Goal: Information Seeking & Learning: Learn about a topic

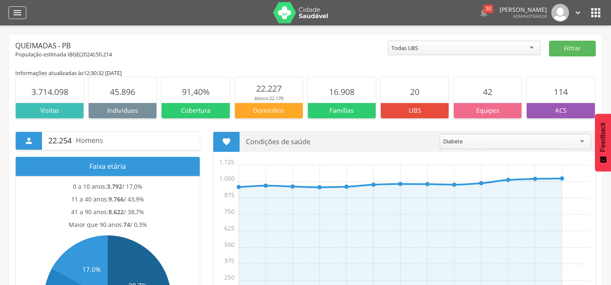
click at [13, 17] on icon "" at bounding box center [17, 13] width 10 height 10
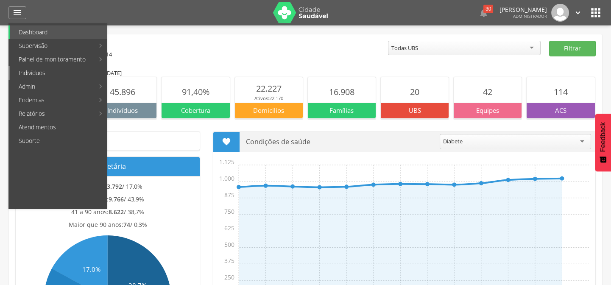
click at [38, 72] on link "Indivíduos" at bounding box center [58, 73] width 97 height 14
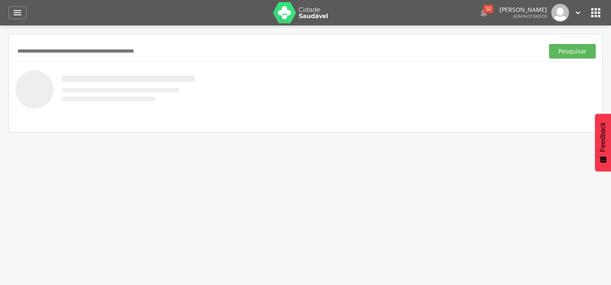
click at [169, 55] on input "text" at bounding box center [278, 51] width 526 height 14
type input "**********"
click at [549, 44] on button "Pesquisar" at bounding box center [572, 51] width 47 height 14
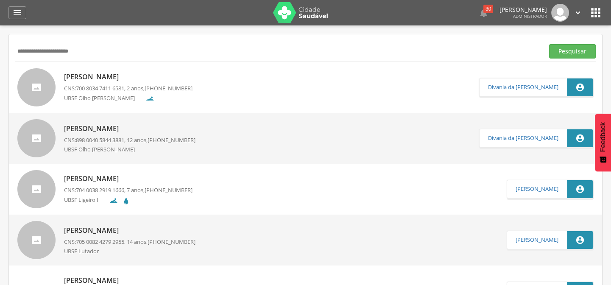
click at [119, 178] on p "[PERSON_NAME]" at bounding box center [128, 179] width 129 height 10
type input "**********"
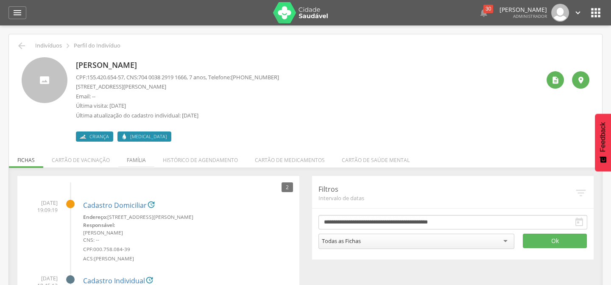
click at [126, 161] on li "Família" at bounding box center [136, 158] width 36 height 20
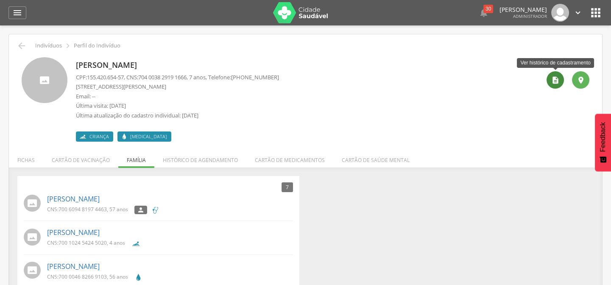
click at [557, 85] on div "" at bounding box center [555, 79] width 17 height 17
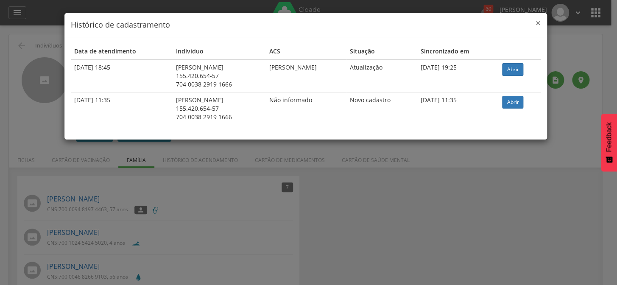
drag, startPoint x: 539, startPoint y: 15, endPoint x: 539, endPoint y: 22, distance: 6.8
click at [539, 17] on div "× Histórico de cadastramento" at bounding box center [305, 25] width 483 height 24
click at [539, 22] on span "×" at bounding box center [538, 23] width 5 height 12
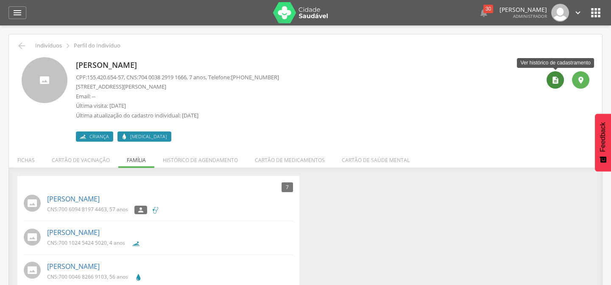
click at [551, 85] on div "" at bounding box center [555, 79] width 17 height 17
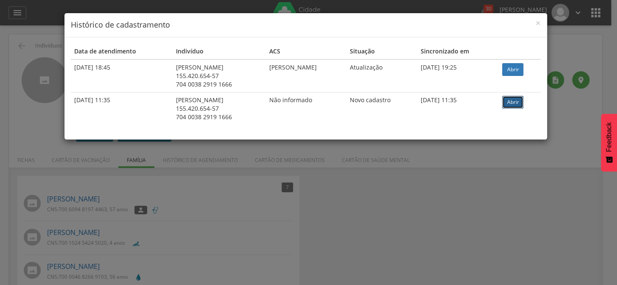
click at [519, 104] on link "Abrir" at bounding box center [512, 102] width 21 height 13
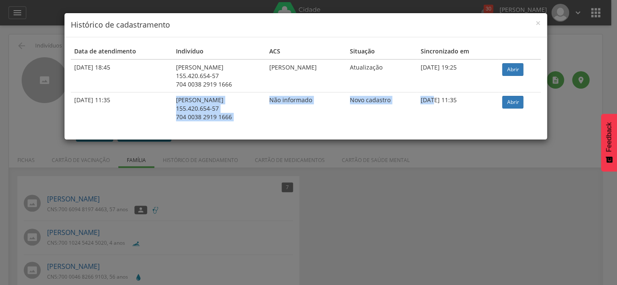
drag, startPoint x: 164, startPoint y: 101, endPoint x: 447, endPoint y: 107, distance: 283.0
click at [447, 107] on tr "[DATE] 11:35 [PERSON_NAME] 155.420.654-57 704 0038 2919 1666 Não informado Novo…" at bounding box center [306, 108] width 470 height 33
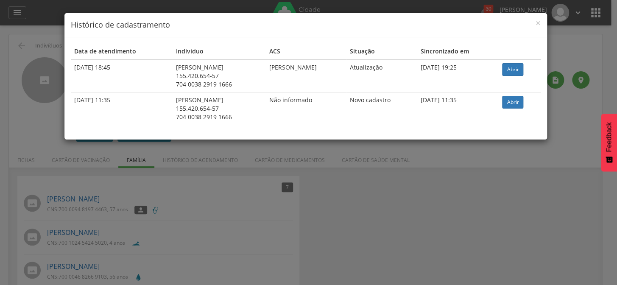
click at [454, 100] on td "[DATE] 11:35" at bounding box center [458, 108] width 82 height 33
drag, startPoint x: 441, startPoint y: 101, endPoint x: 448, endPoint y: 103, distance: 6.7
click at [448, 103] on td "[DATE] 11:35" at bounding box center [458, 108] width 82 height 33
click at [538, 26] on span "×" at bounding box center [538, 23] width 5 height 12
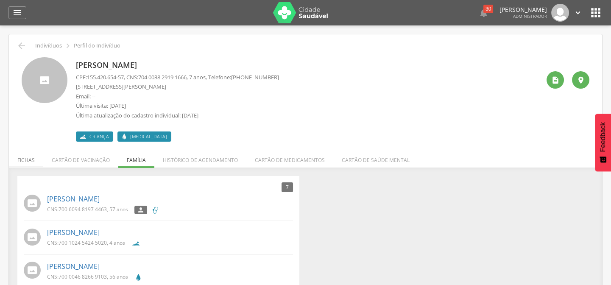
click at [27, 157] on li "Fichas" at bounding box center [26, 158] width 34 height 20
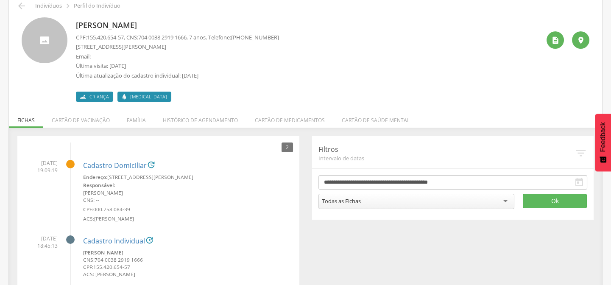
scroll to position [69, 0]
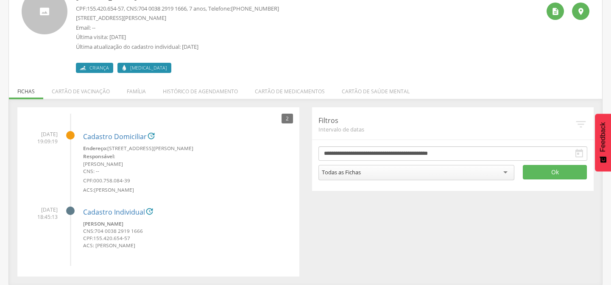
click at [441, 162] on form "**********" at bounding box center [453, 163] width 269 height 34
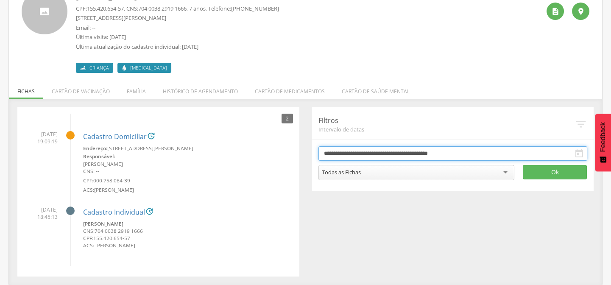
click at [439, 153] on input "**********" at bounding box center [453, 153] width 269 height 14
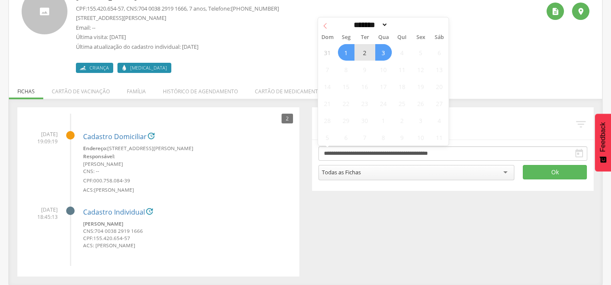
click at [329, 25] on span at bounding box center [325, 24] width 14 height 14
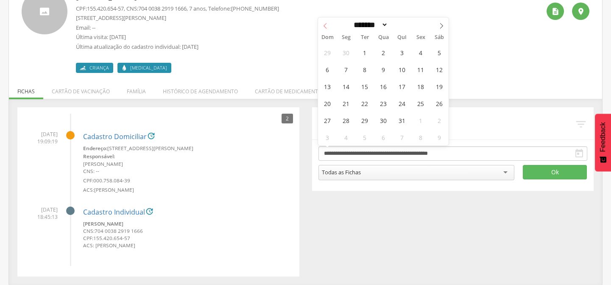
click at [329, 25] on span at bounding box center [325, 24] width 14 height 14
click at [441, 25] on icon at bounding box center [442, 26] width 6 height 6
select select "*"
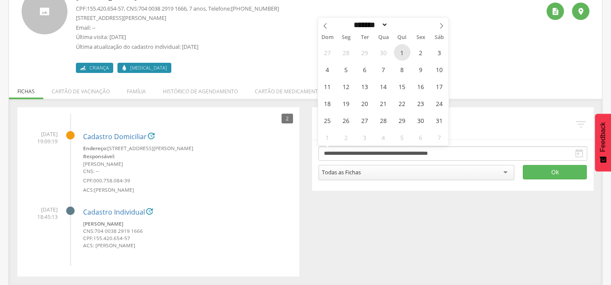
click at [407, 51] on span "1" at bounding box center [402, 52] width 17 height 17
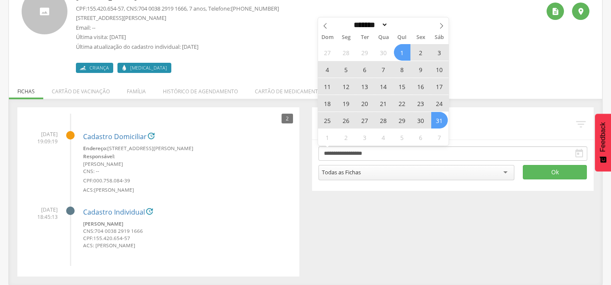
click at [442, 121] on span "31" at bounding box center [439, 120] width 17 height 17
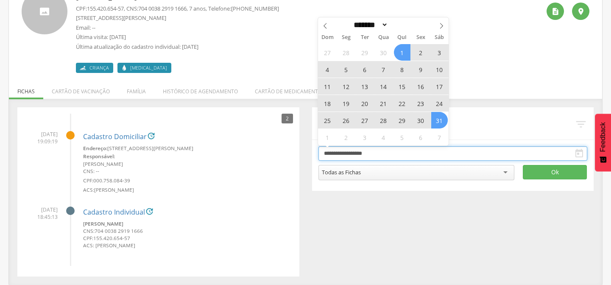
type input "**********"
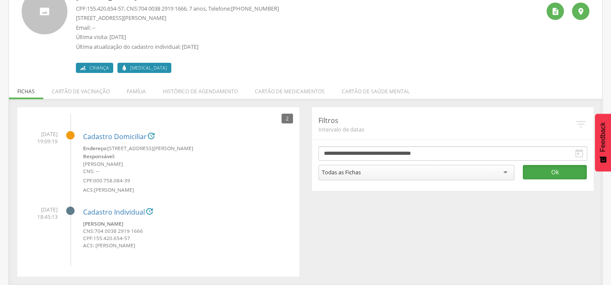
click at [547, 172] on button "Ok" at bounding box center [555, 172] width 64 height 14
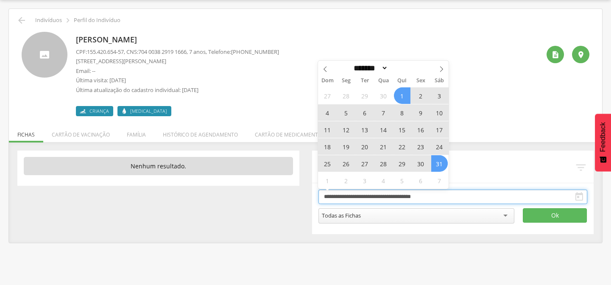
click at [384, 196] on input "**********" at bounding box center [453, 197] width 269 height 14
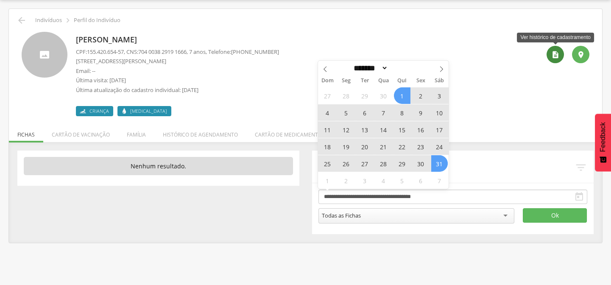
click at [558, 58] on icon "" at bounding box center [556, 54] width 8 height 8
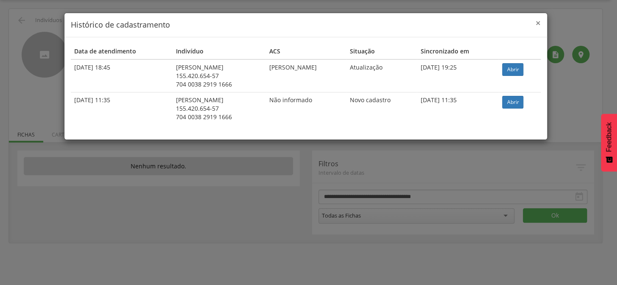
click at [536, 22] on span "×" at bounding box center [538, 23] width 5 height 12
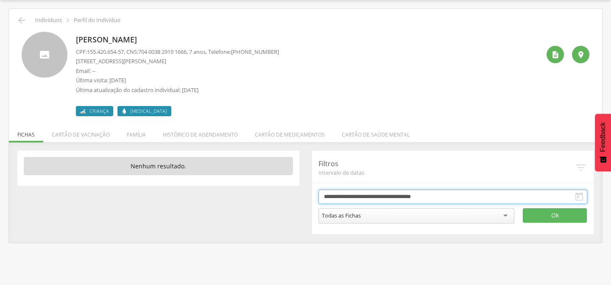
click at [403, 195] on input "**********" at bounding box center [453, 197] width 269 height 14
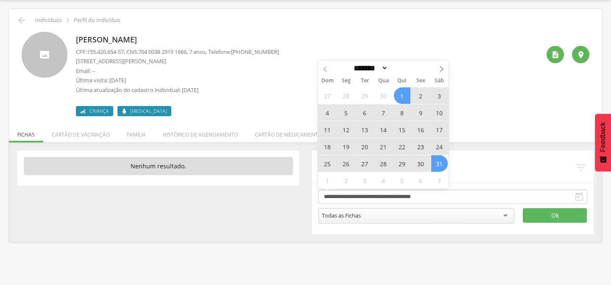
click at [328, 70] on span at bounding box center [325, 68] width 14 height 14
select select "*"
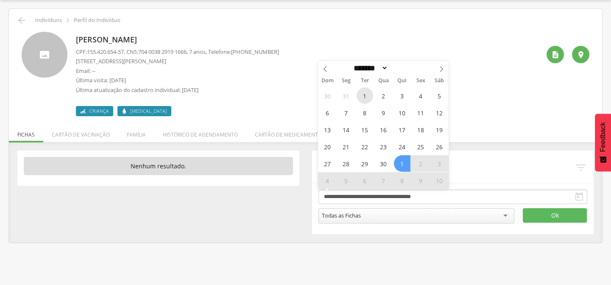
click at [367, 94] on span "1" at bounding box center [365, 95] width 17 height 17
type input "**********"
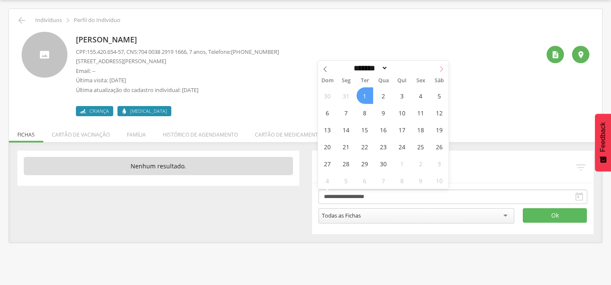
click at [445, 68] on span at bounding box center [441, 68] width 14 height 14
click at [389, 68] on select "******* ********* ***** ***** **** ***** ***** ****** ********" at bounding box center [369, 68] width 37 height 9
select select "*"
click at [351, 64] on select "******* ********* ***** ***** **** ***** ***** ****** ********" at bounding box center [369, 68] width 37 height 9
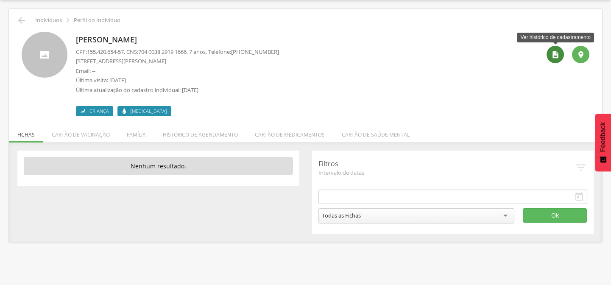
click at [551, 56] on div "" at bounding box center [555, 54] width 17 height 17
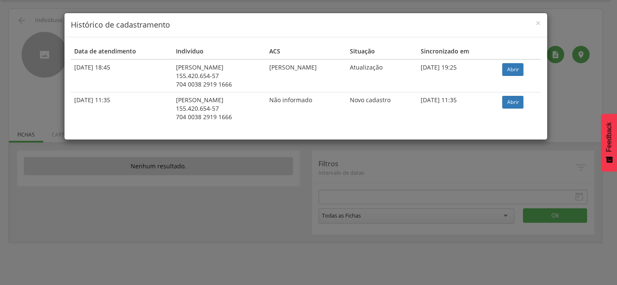
drag, startPoint x: 260, startPoint y: 101, endPoint x: 308, endPoint y: 101, distance: 48.4
click at [307, 101] on tr "[DATE] 11:35 [PERSON_NAME] 155.420.654-57 704 0038 2919 1666 Não informado Novo…" at bounding box center [306, 108] width 470 height 33
click at [313, 101] on td "Não informado" at bounding box center [306, 108] width 81 height 33
click at [307, 101] on td "Não informado" at bounding box center [306, 108] width 81 height 33
click at [309, 98] on td "Não informado" at bounding box center [306, 108] width 81 height 33
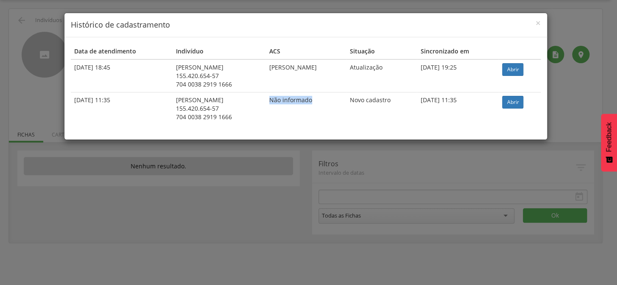
drag, startPoint x: 263, startPoint y: 98, endPoint x: 308, endPoint y: 100, distance: 45.0
click at [308, 100] on td "Não informado" at bounding box center [306, 108] width 81 height 33
click at [277, 101] on td "Não informado" at bounding box center [306, 108] width 81 height 33
click at [278, 101] on td "Não informado" at bounding box center [306, 108] width 81 height 33
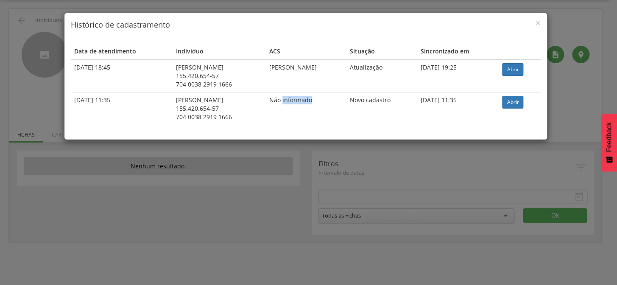
click at [278, 101] on td "Não informado" at bounding box center [306, 108] width 81 height 33
click at [537, 24] on span "×" at bounding box center [538, 23] width 5 height 12
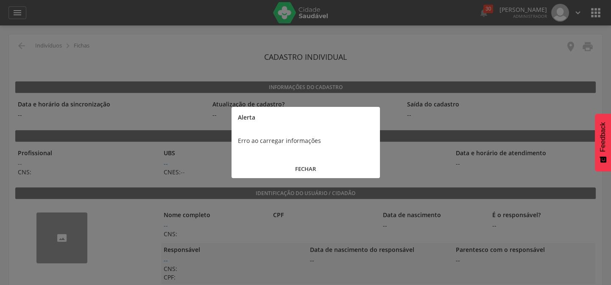
click at [306, 169] on button "FECHAR" at bounding box center [306, 169] width 148 height 18
